Goal: Check status

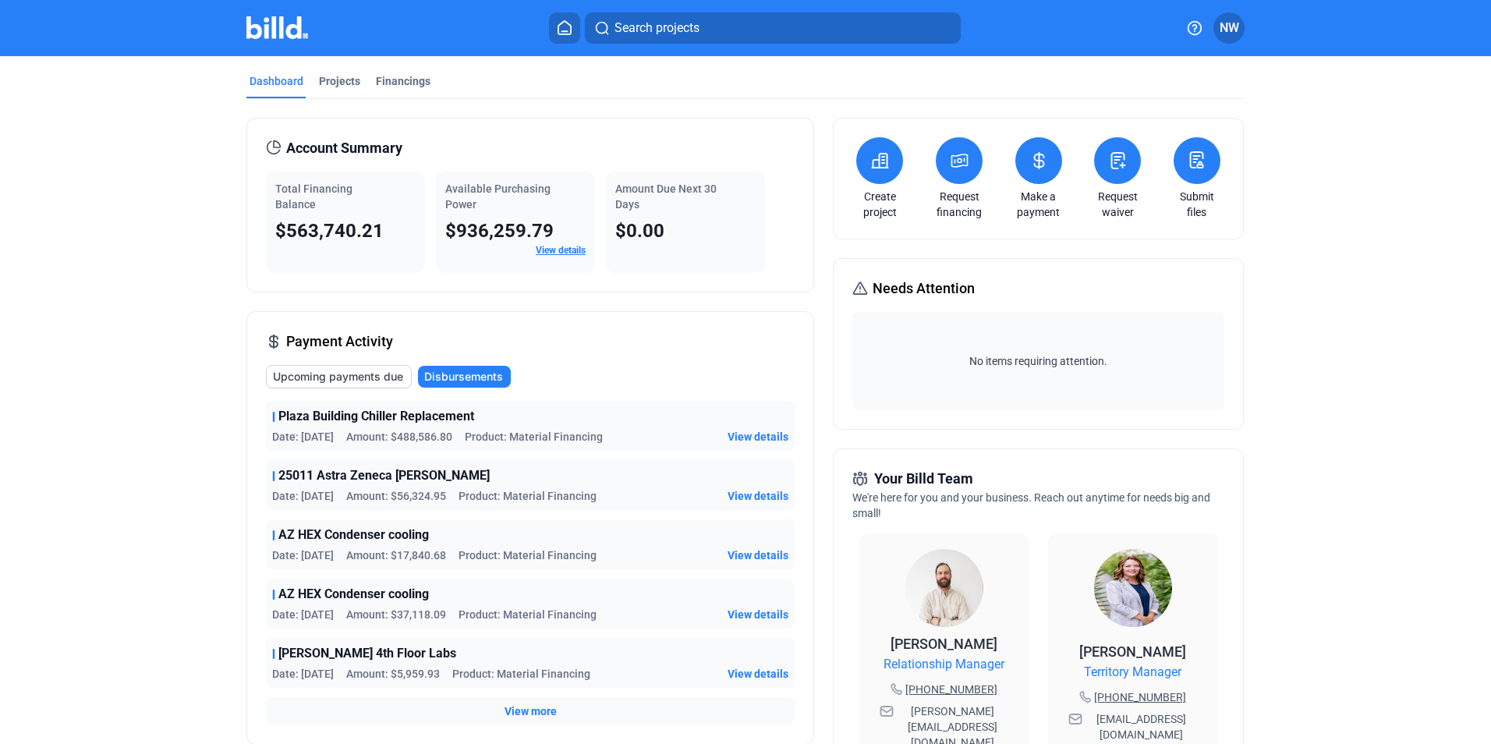
click at [761, 434] on span "View details" at bounding box center [758, 437] width 61 height 16
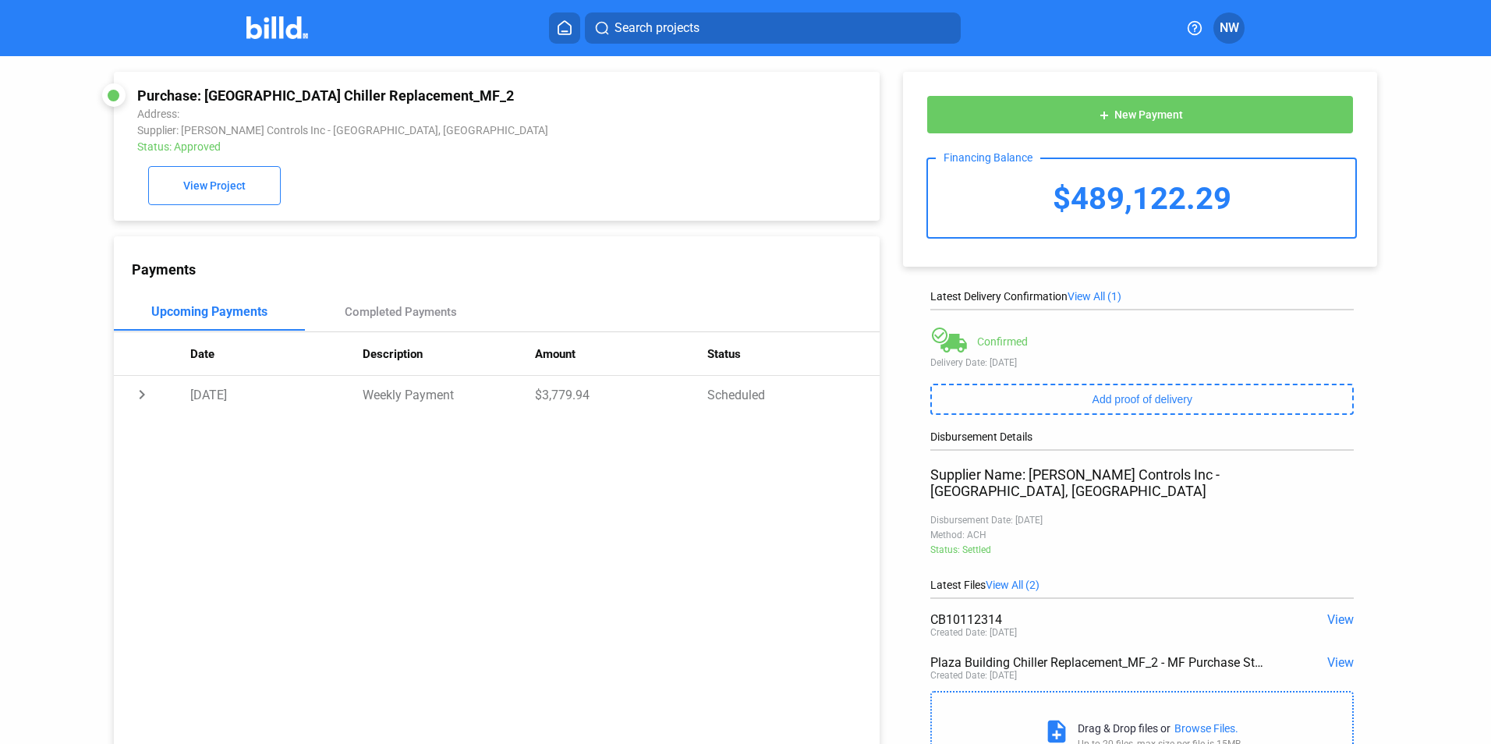
scroll to position [62, 0]
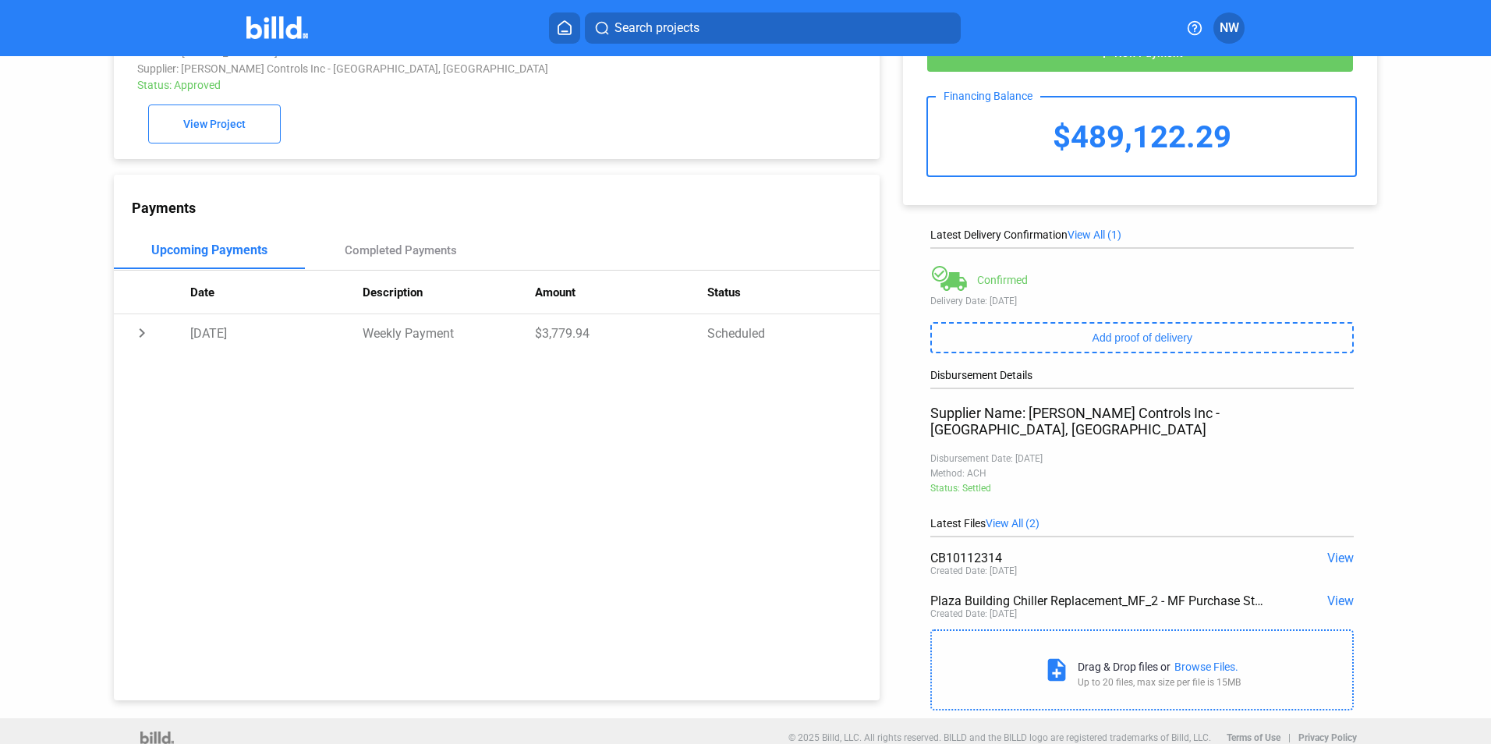
click at [1339, 594] on span "View" at bounding box center [1340, 601] width 27 height 15
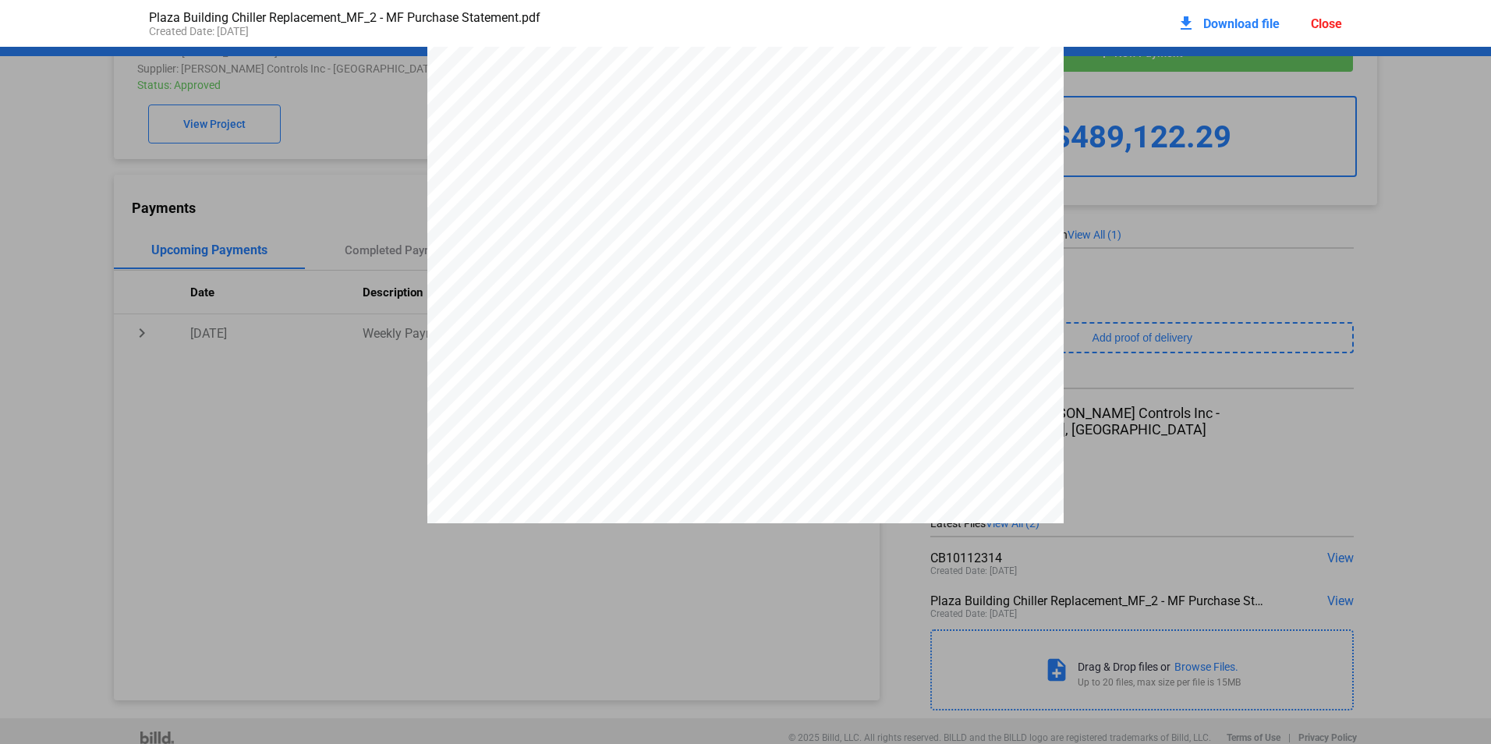
scroll to position [8, 0]
click at [1331, 27] on div "Close" at bounding box center [1326, 23] width 31 height 15
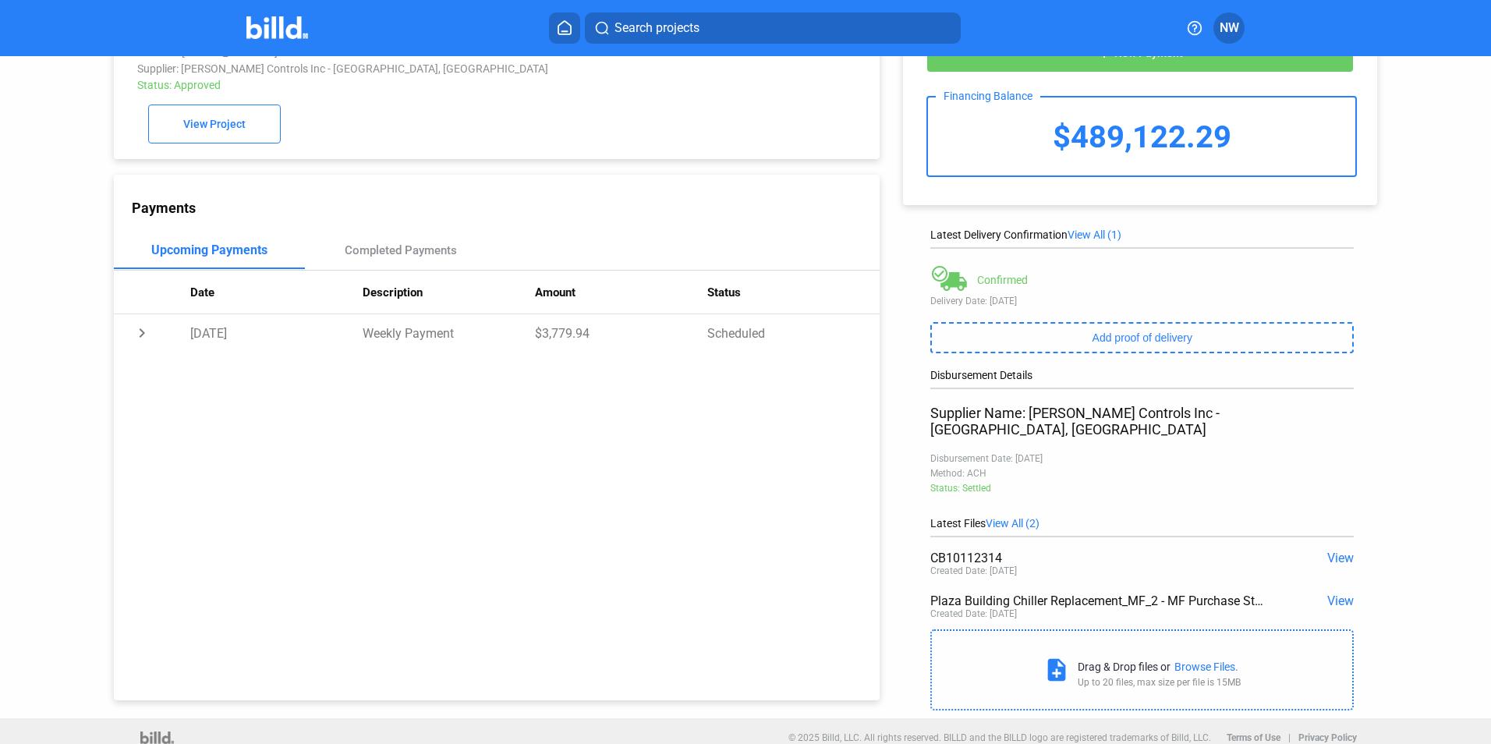
click at [1333, 551] on span "View" at bounding box center [1340, 558] width 27 height 15
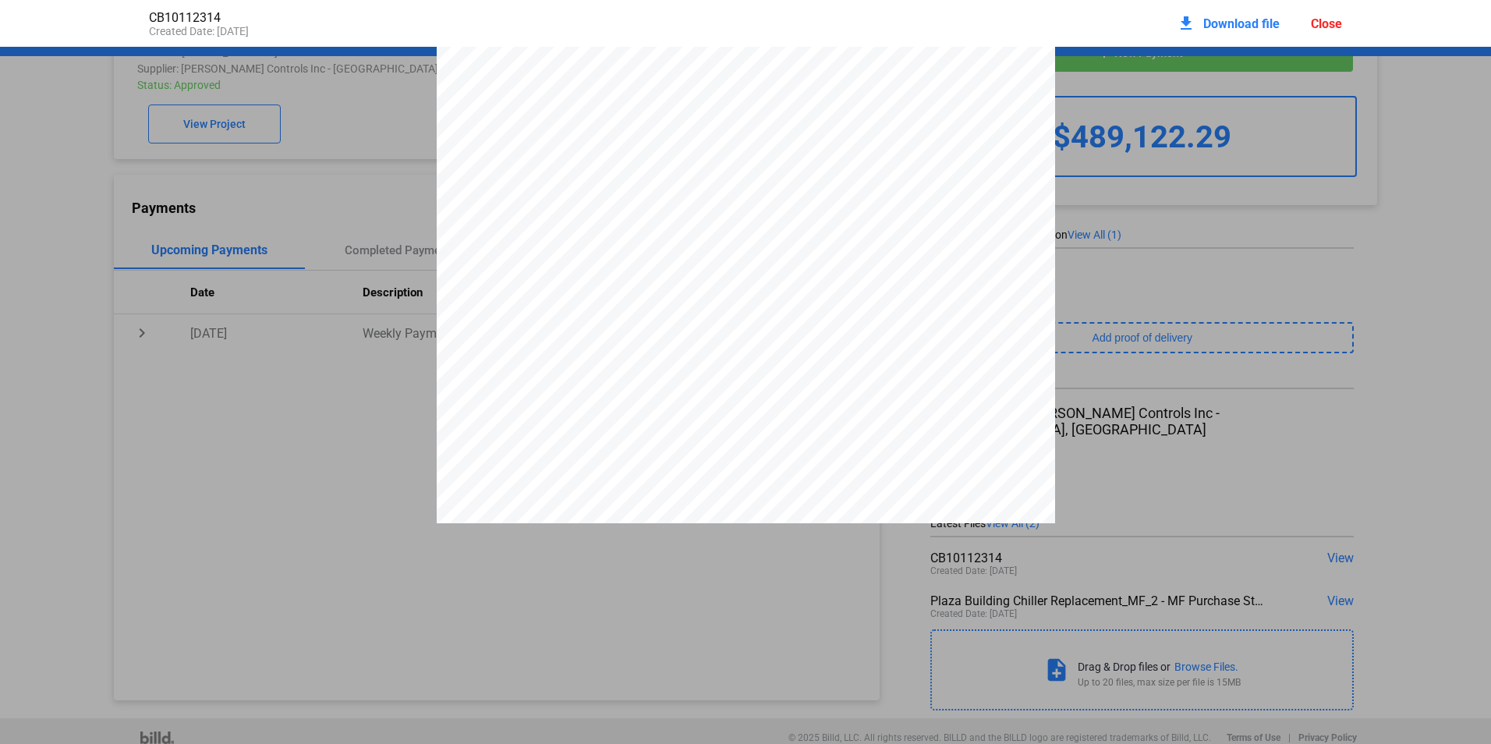
scroll to position [242, 0]
drag, startPoint x: 606, startPoint y: 351, endPoint x: 669, endPoint y: 351, distance: 63.2
click at [669, 351] on div "Due to increasing credit card processing costs, we impose a surcharge* on the t…" at bounding box center [746, 243] width 619 height 875
drag, startPoint x: 669, startPoint y: 351, endPoint x: 659, endPoint y: 356, distance: 11.2
click at [659, 356] on div "Due to increasing credit card processing costs, we impose a surcharge* on the t…" at bounding box center [746, 243] width 619 height 875
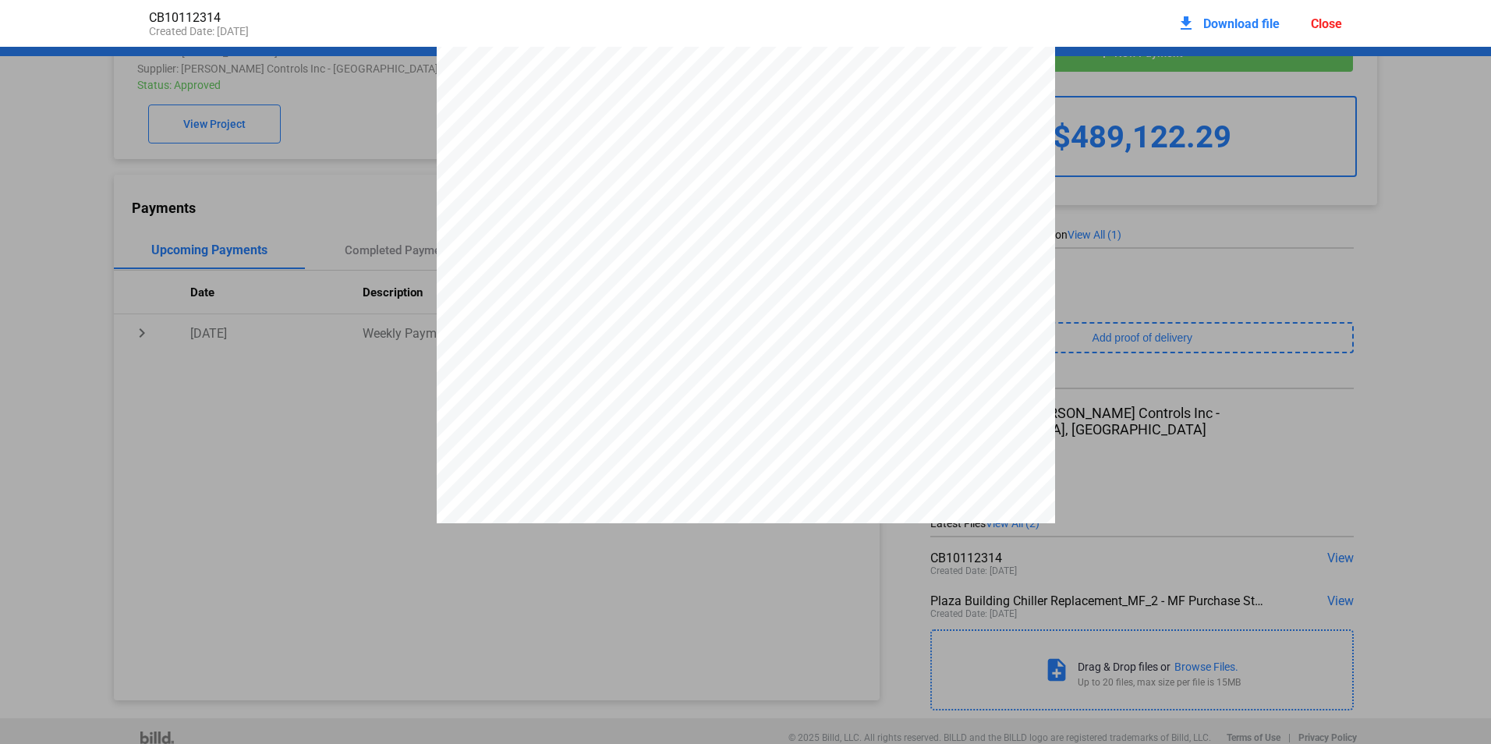
drag, startPoint x: 657, startPoint y: 355, endPoint x: 603, endPoint y: 353, distance: 53.8
click at [603, 353] on div "Due to increasing credit card processing costs, we impose a surcharge* on the t…" at bounding box center [746, 243] width 619 height 875
click at [1324, 21] on div "Close" at bounding box center [1326, 23] width 31 height 15
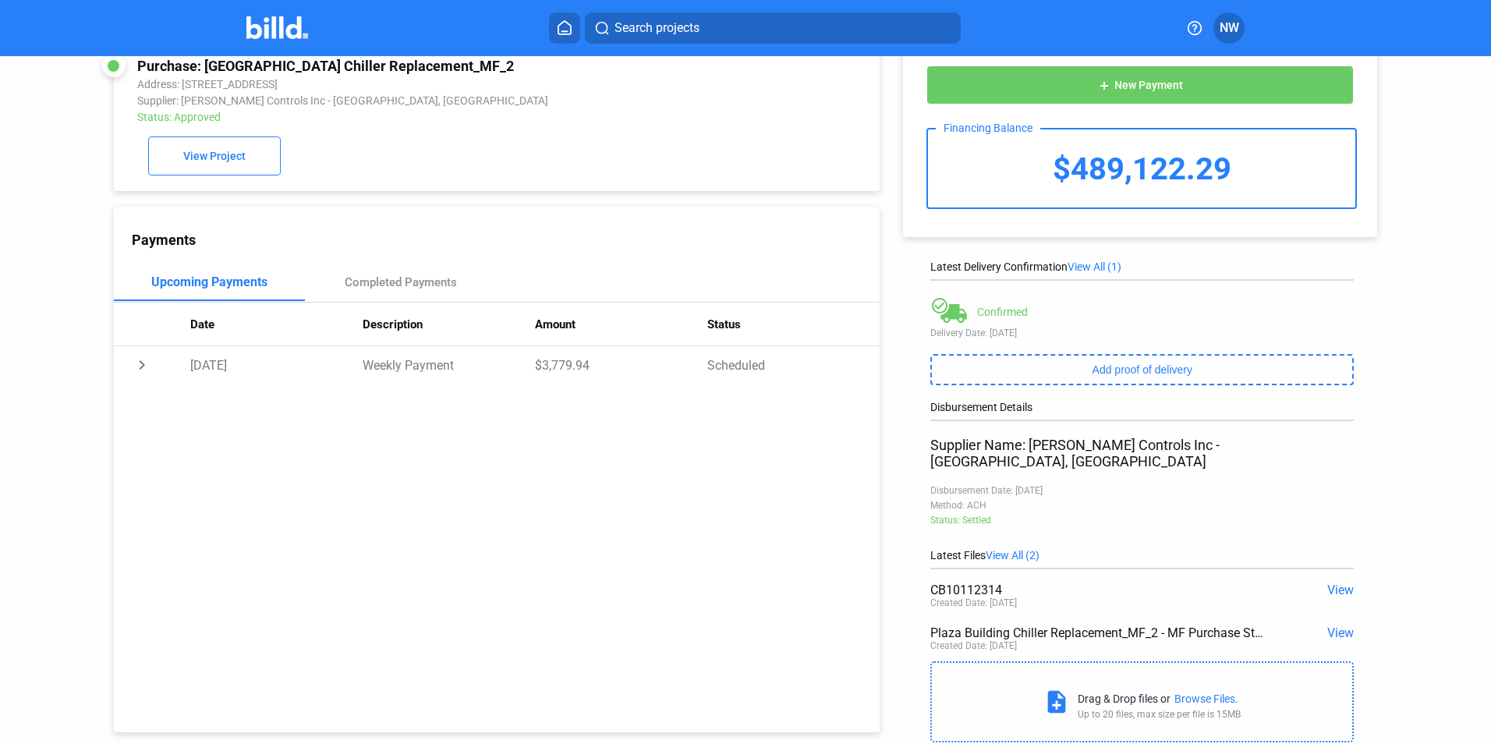
scroll to position [0, 0]
